Goal: Check status: Check status

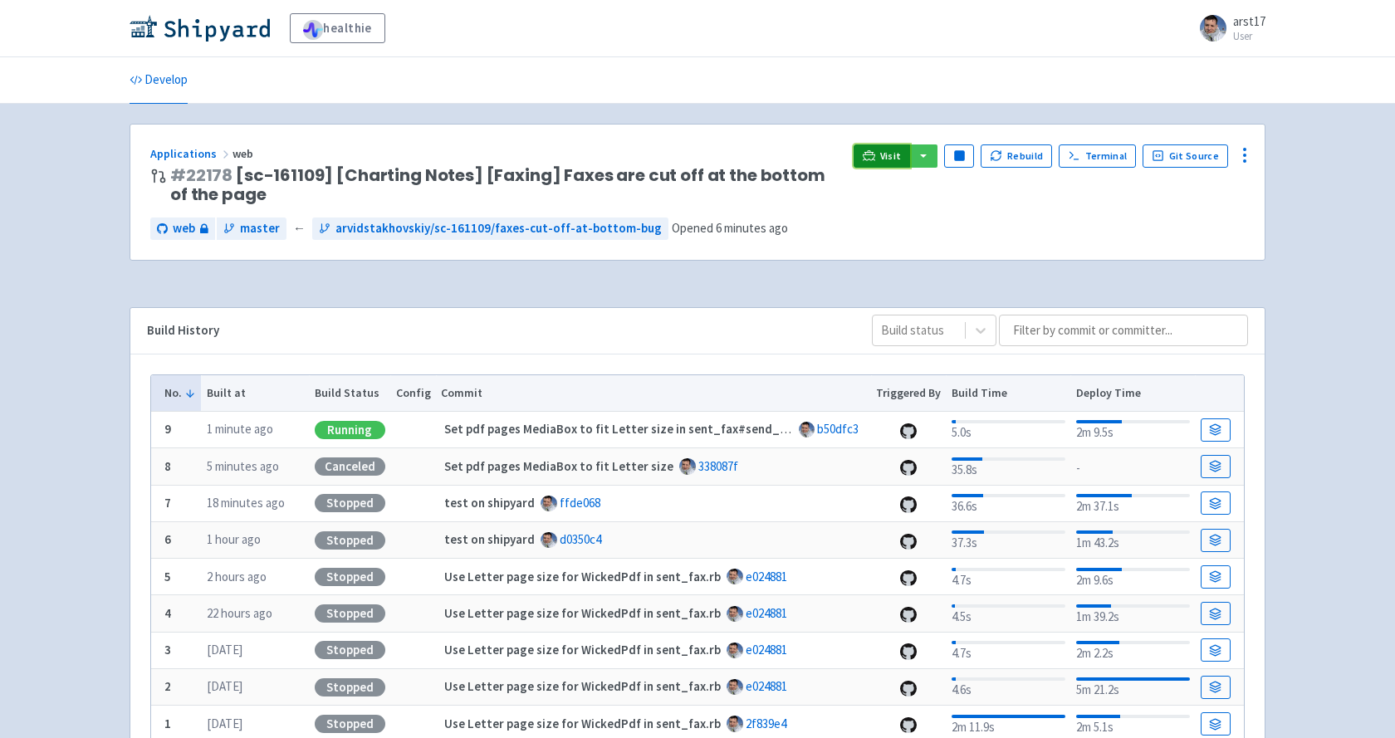
click at [888, 151] on span "Visit" at bounding box center [891, 155] width 22 height 13
click at [867, 149] on link "Visit" at bounding box center [881, 155] width 56 height 23
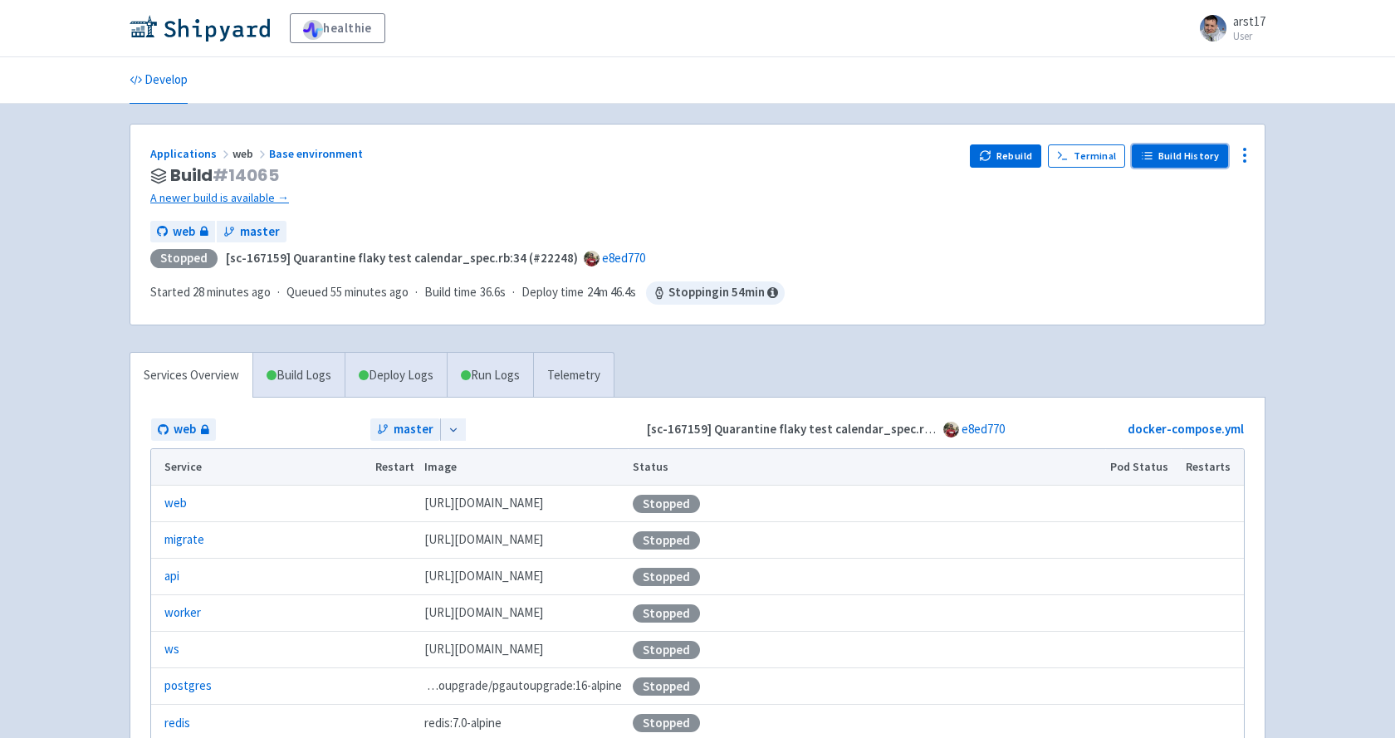
click at [1167, 166] on link "Build History" at bounding box center [1180, 155] width 96 height 23
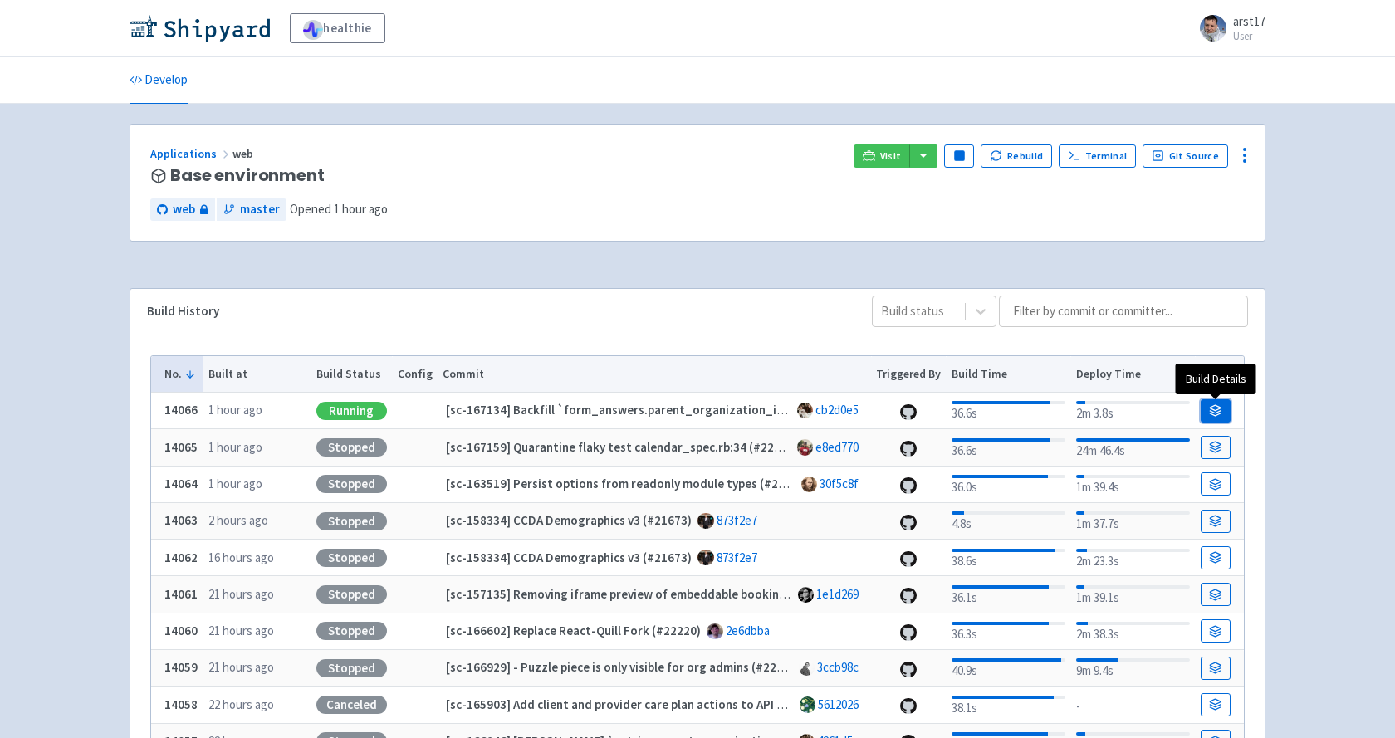
click at [1208, 409] on link at bounding box center [1216, 410] width 30 height 23
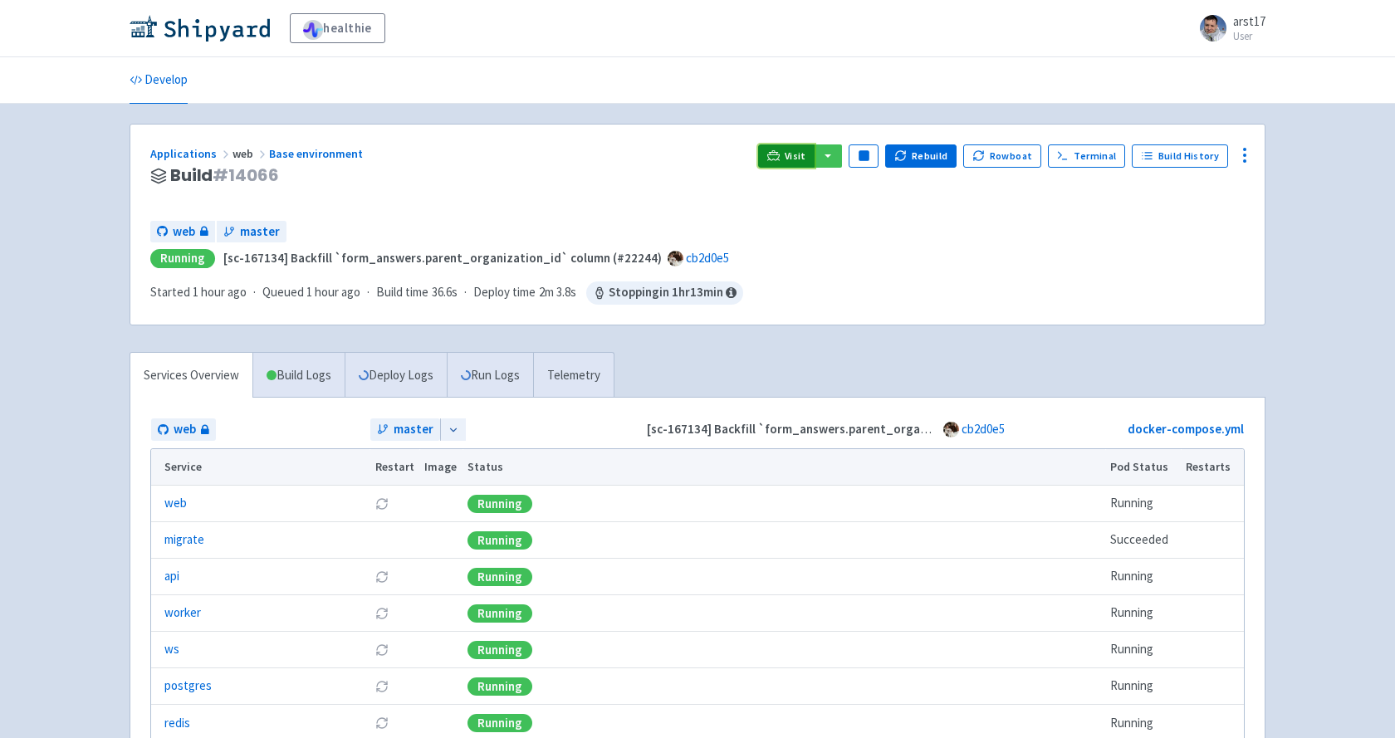
click at [775, 157] on icon at bounding box center [773, 154] width 12 height 9
